Goal: Information Seeking & Learning: Find contact information

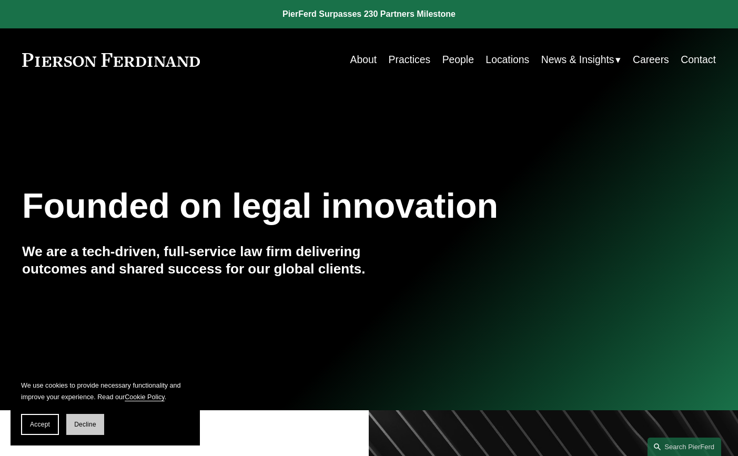
click at [83, 422] on span "Decline" at bounding box center [85, 424] width 22 height 7
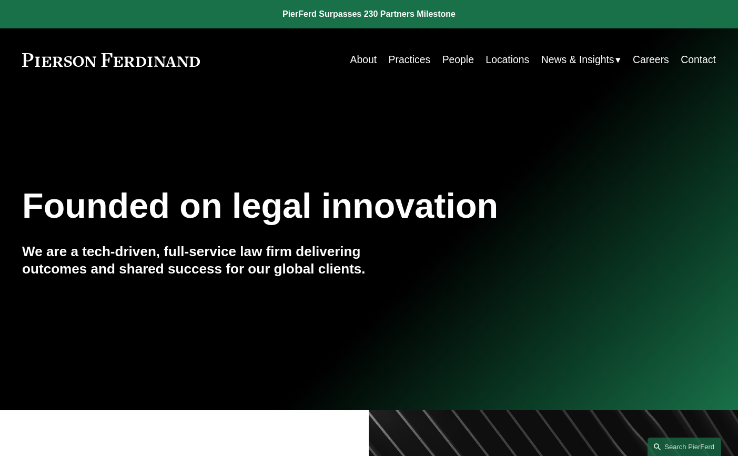
click at [456, 59] on link "People" at bounding box center [458, 59] width 32 height 21
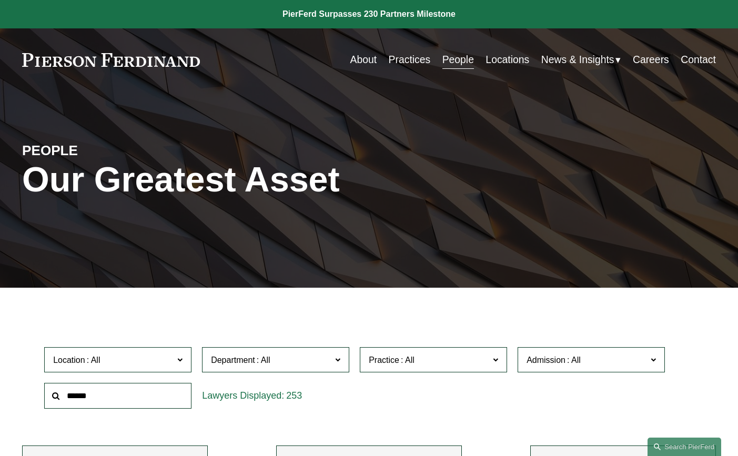
click at [112, 396] on input "text" at bounding box center [117, 396] width 147 height 26
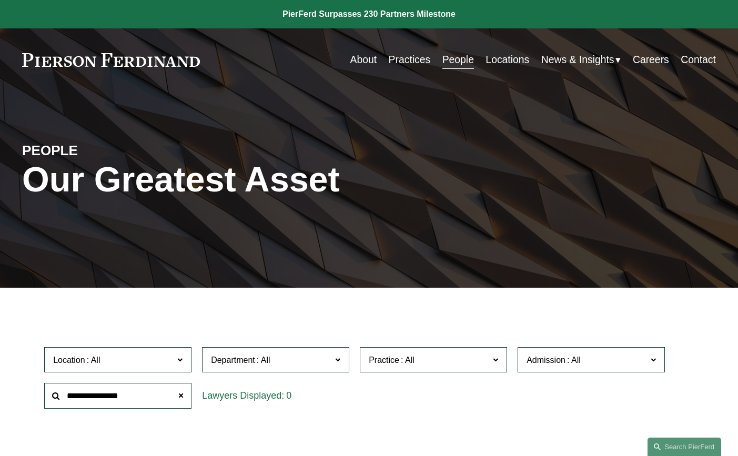
type input "**********"
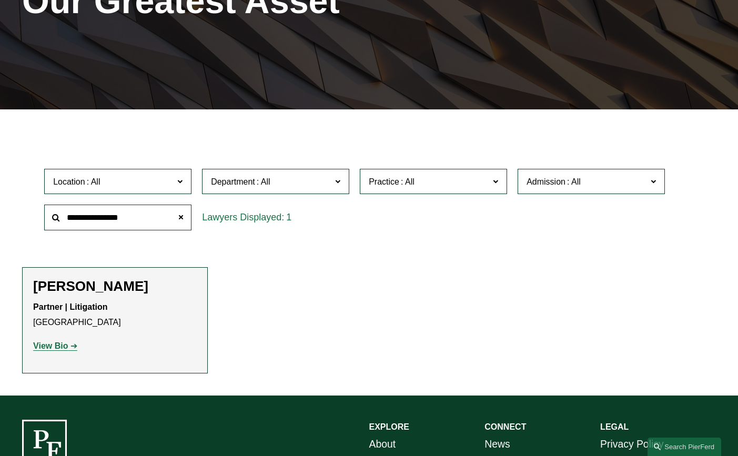
scroll to position [184, 0]
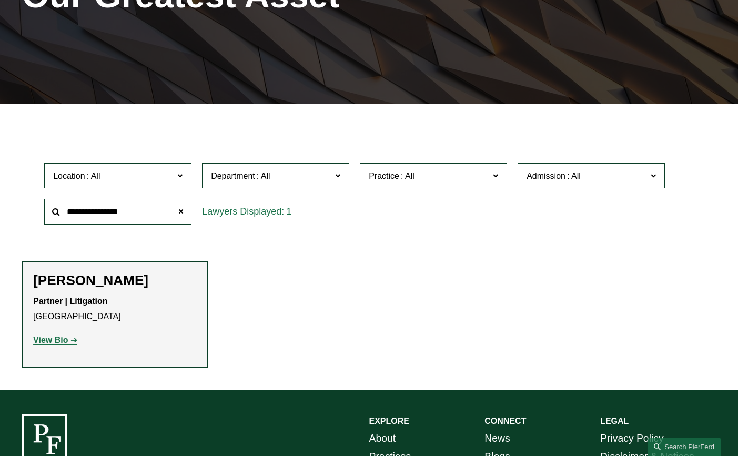
click at [49, 342] on strong "View Bio" at bounding box center [50, 340] width 35 height 9
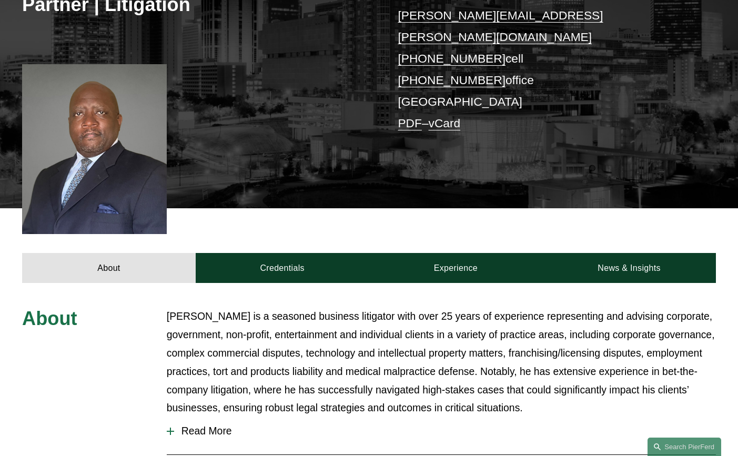
scroll to position [227, 0]
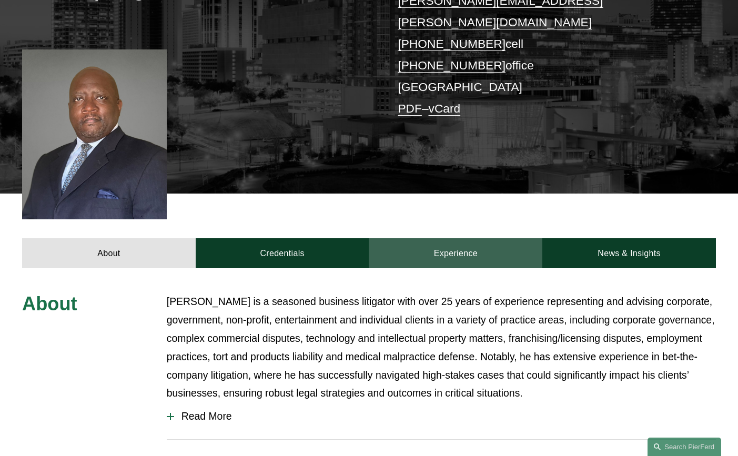
click at [461, 238] on link "Experience" at bounding box center [456, 253] width 174 height 30
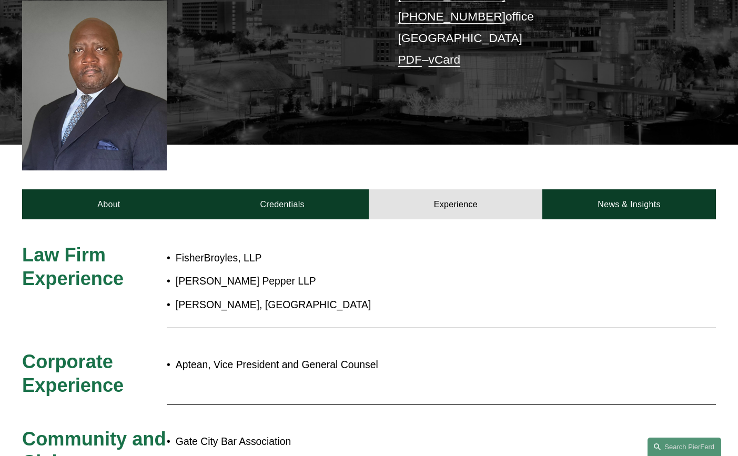
scroll to position [262, 0]
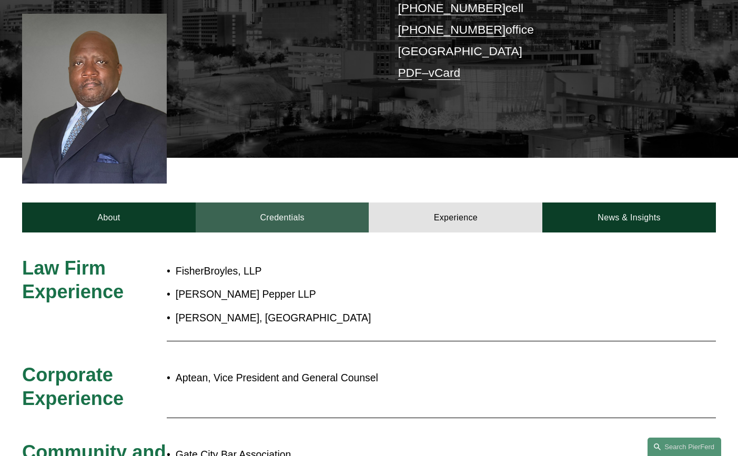
click at [275, 203] on link "Credentials" at bounding box center [283, 218] width 174 height 30
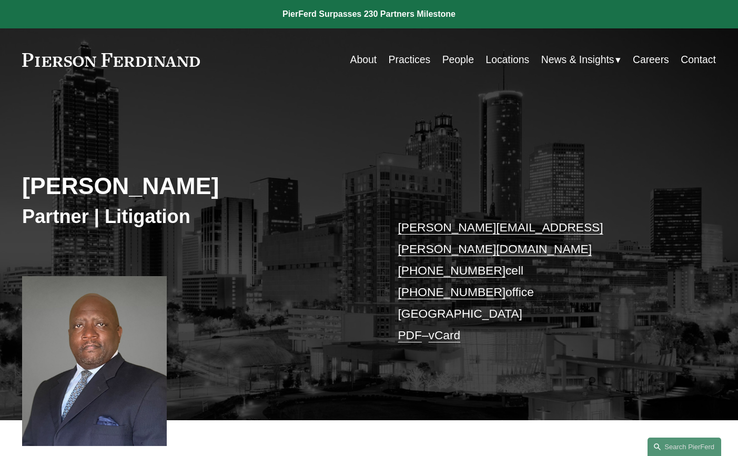
scroll to position [0, 0]
click at [507, 58] on link "Locations" at bounding box center [508, 59] width 44 height 21
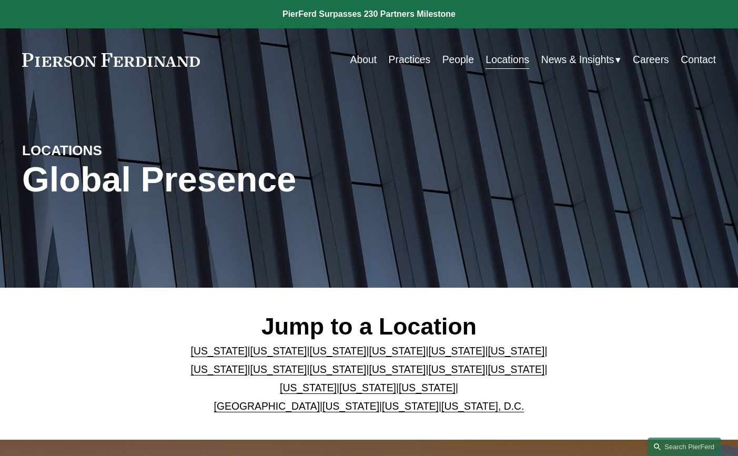
click at [488, 350] on link "[US_STATE]" at bounding box center [516, 351] width 57 height 12
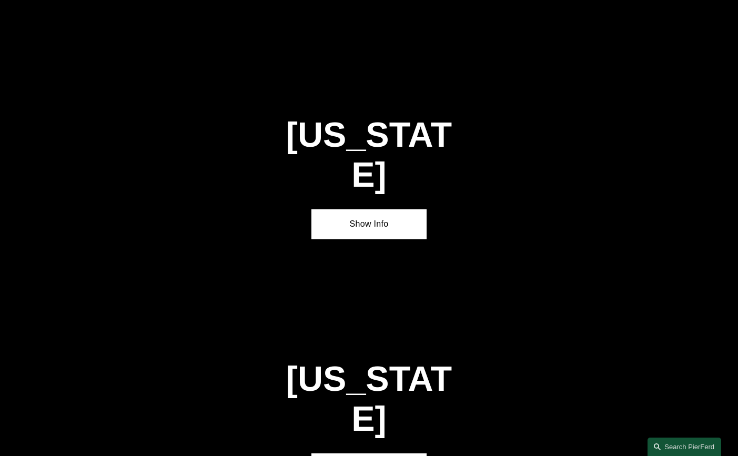
scroll to position [1482, 0]
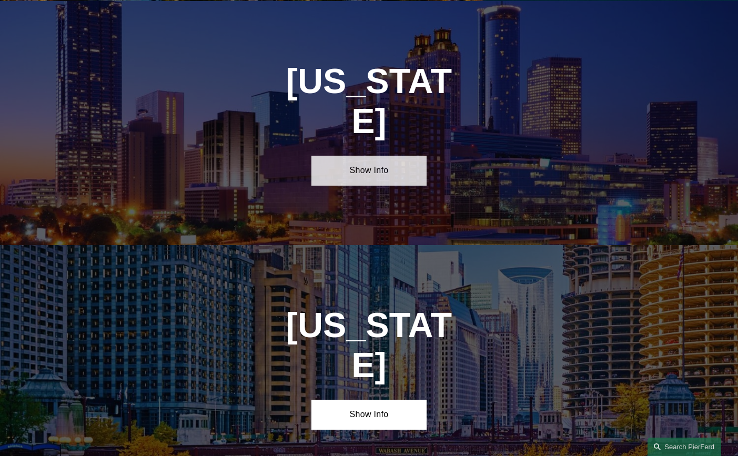
click at [370, 156] on link "Show Info" at bounding box center [369, 171] width 116 height 30
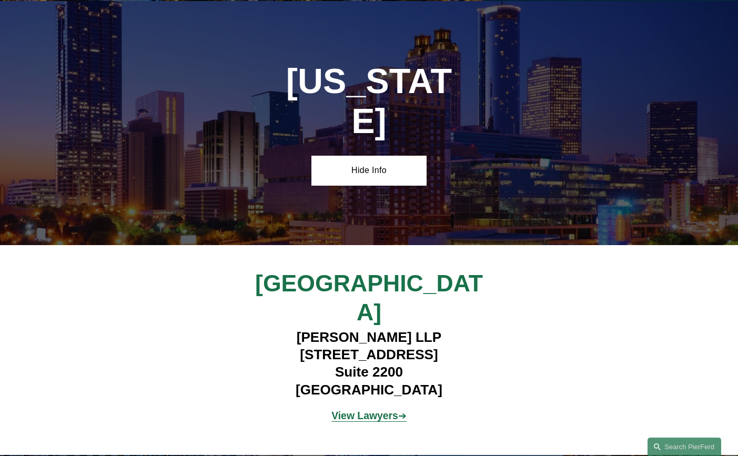
click at [368, 410] on strong "View Lawyers" at bounding box center [364, 416] width 67 height 12
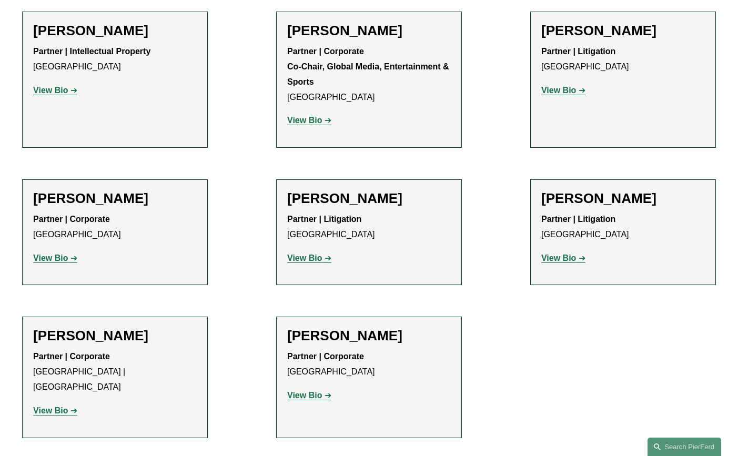
scroll to position [1569, 0]
